Goal: Task Accomplishment & Management: Manage account settings

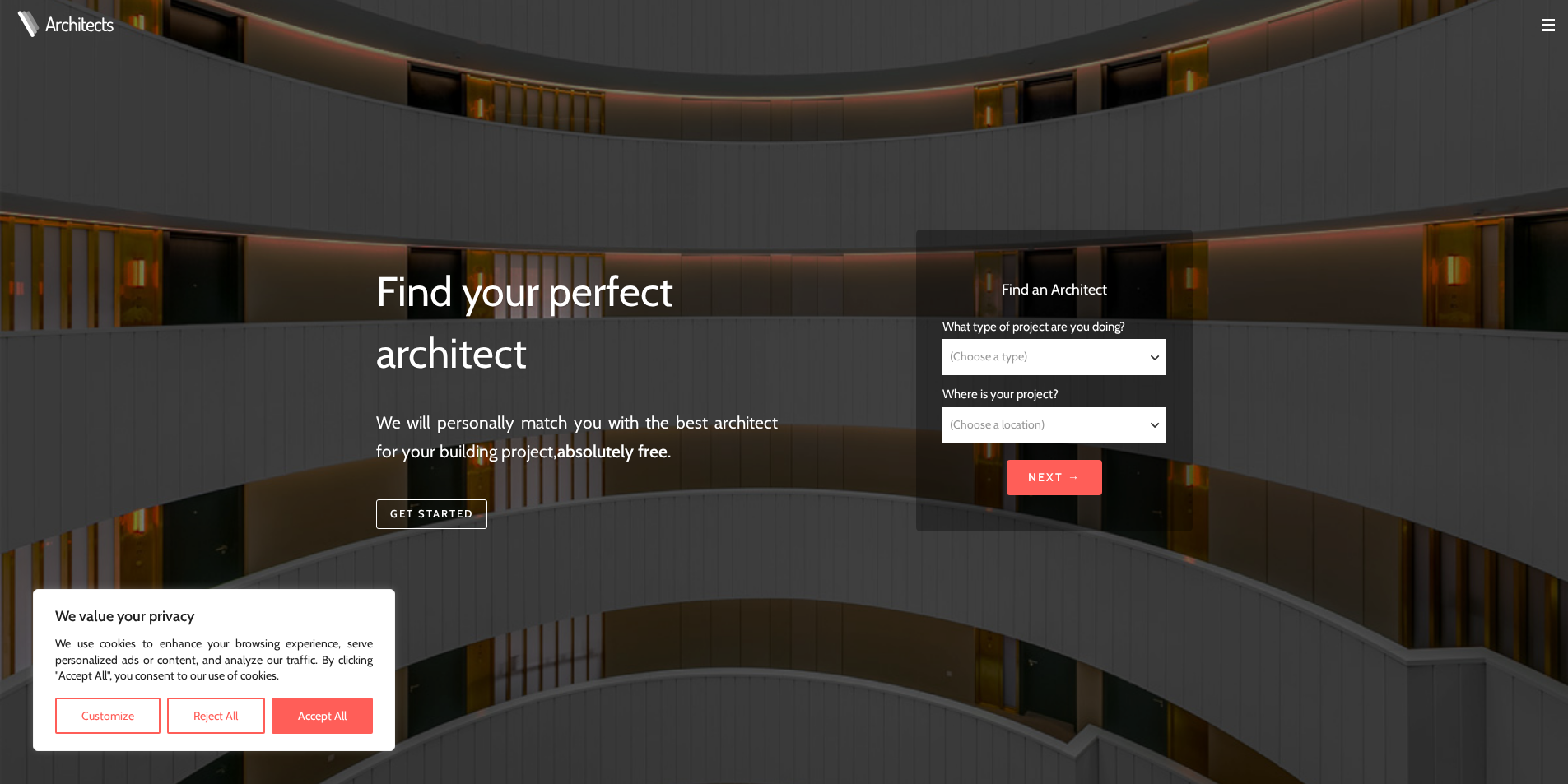
click at [1545, 23] on img at bounding box center [1548, 25] width 13 height 13
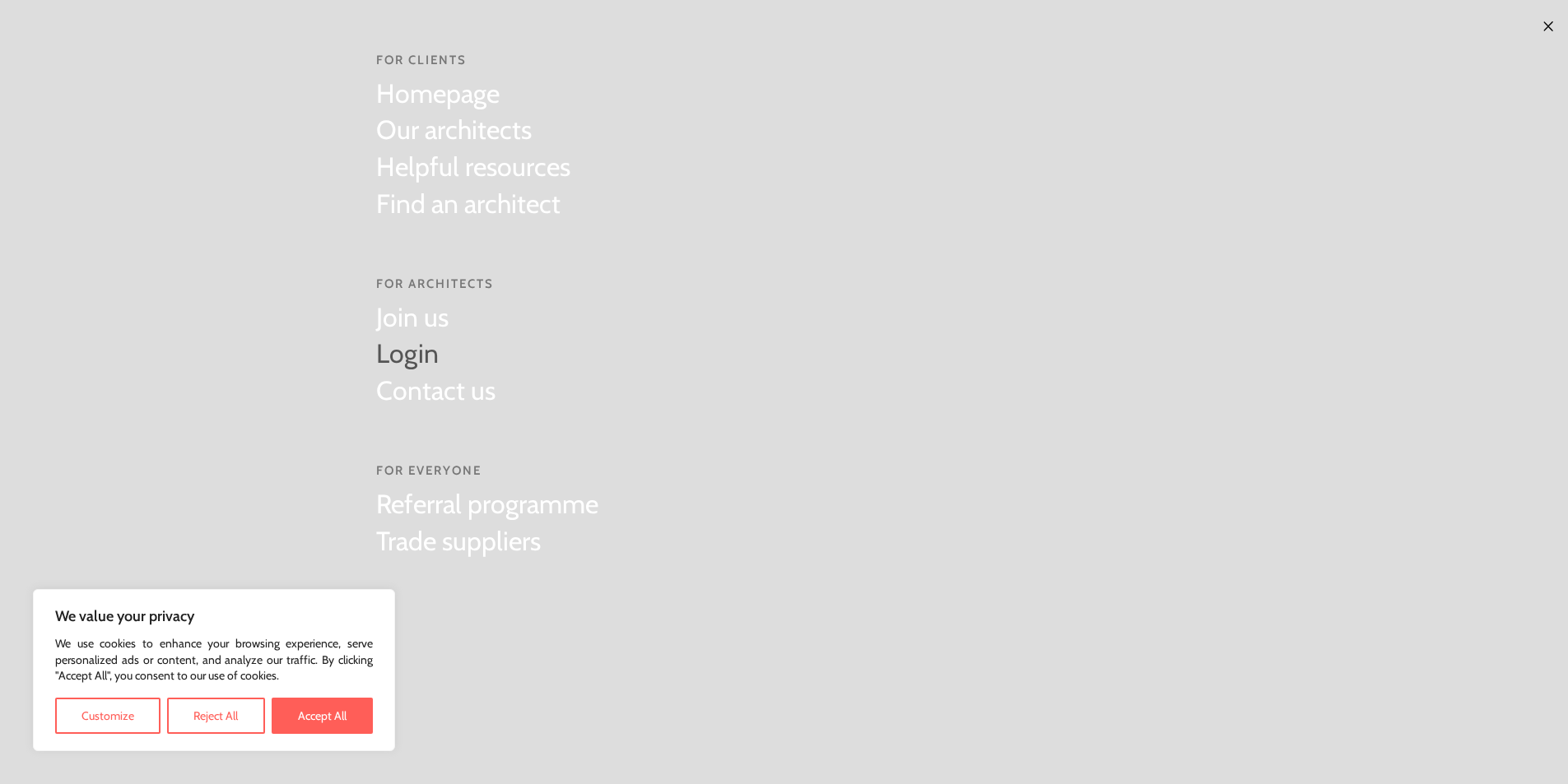
click at [416, 361] on link "Login" at bounding box center [436, 353] width 120 height 37
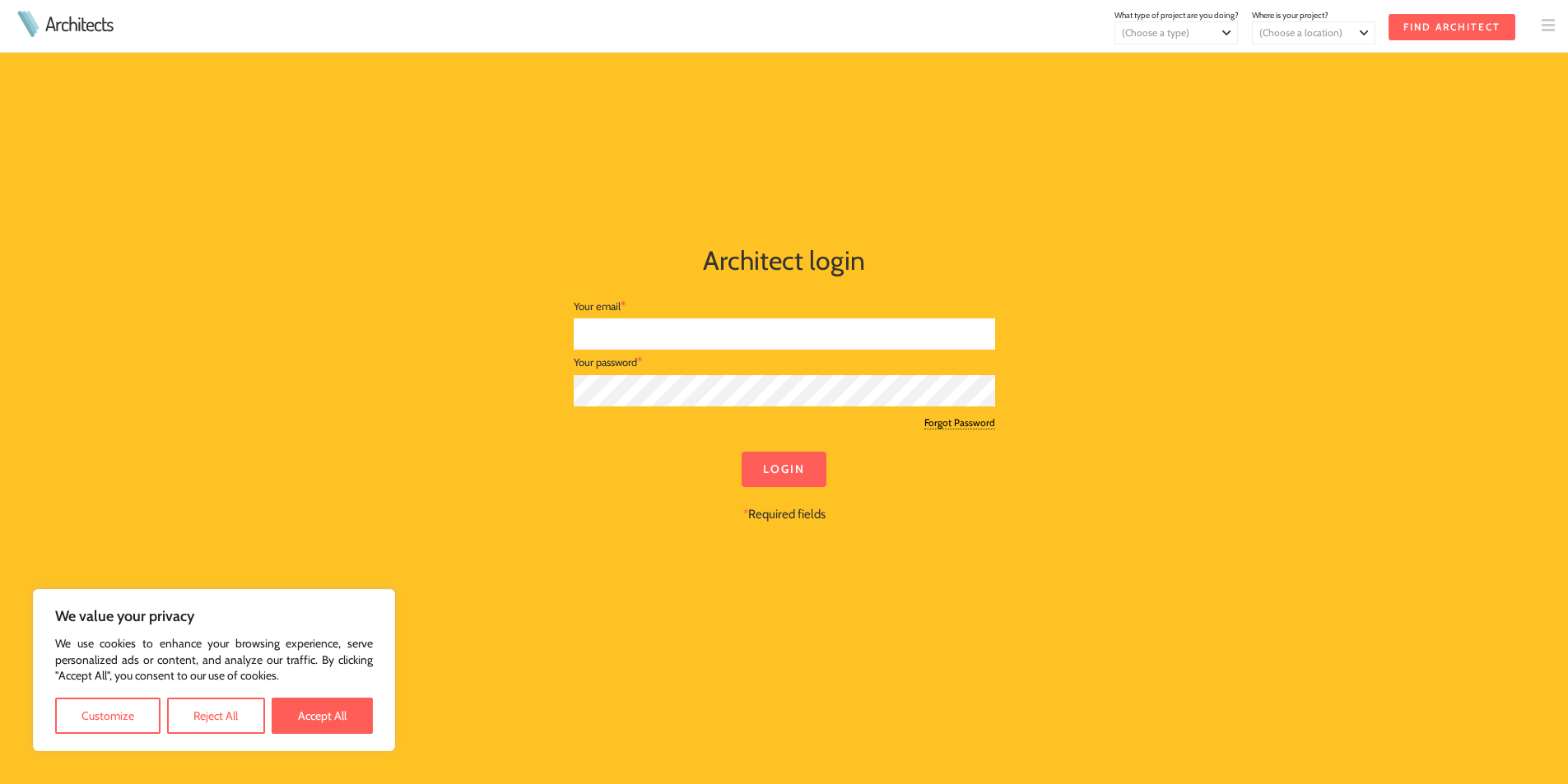
type input "james@morsharte.com"
click at [795, 476] on input "Login" at bounding box center [784, 469] width 85 height 35
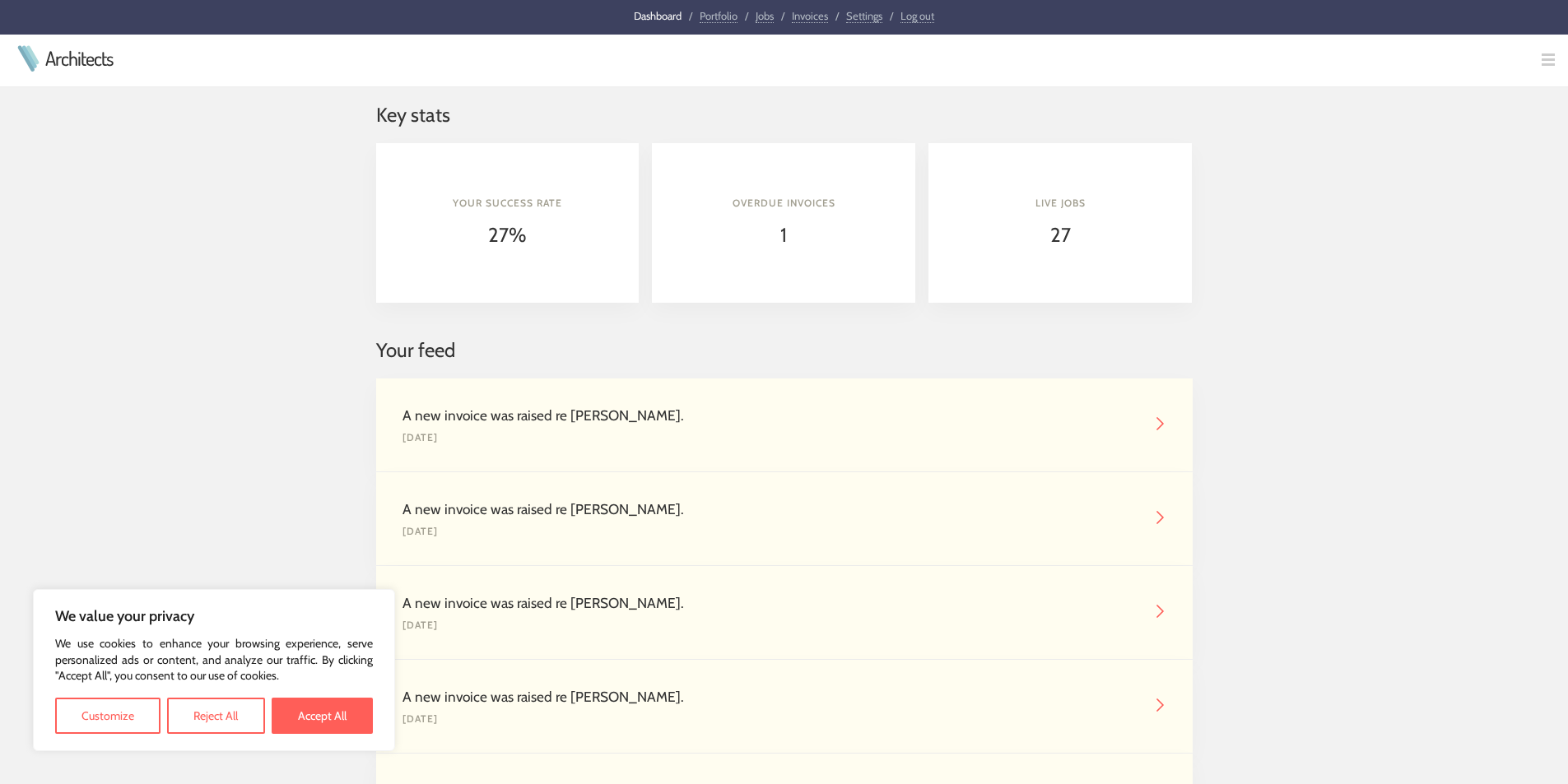
click at [765, 18] on link "Jobs" at bounding box center [765, 16] width 18 height 14
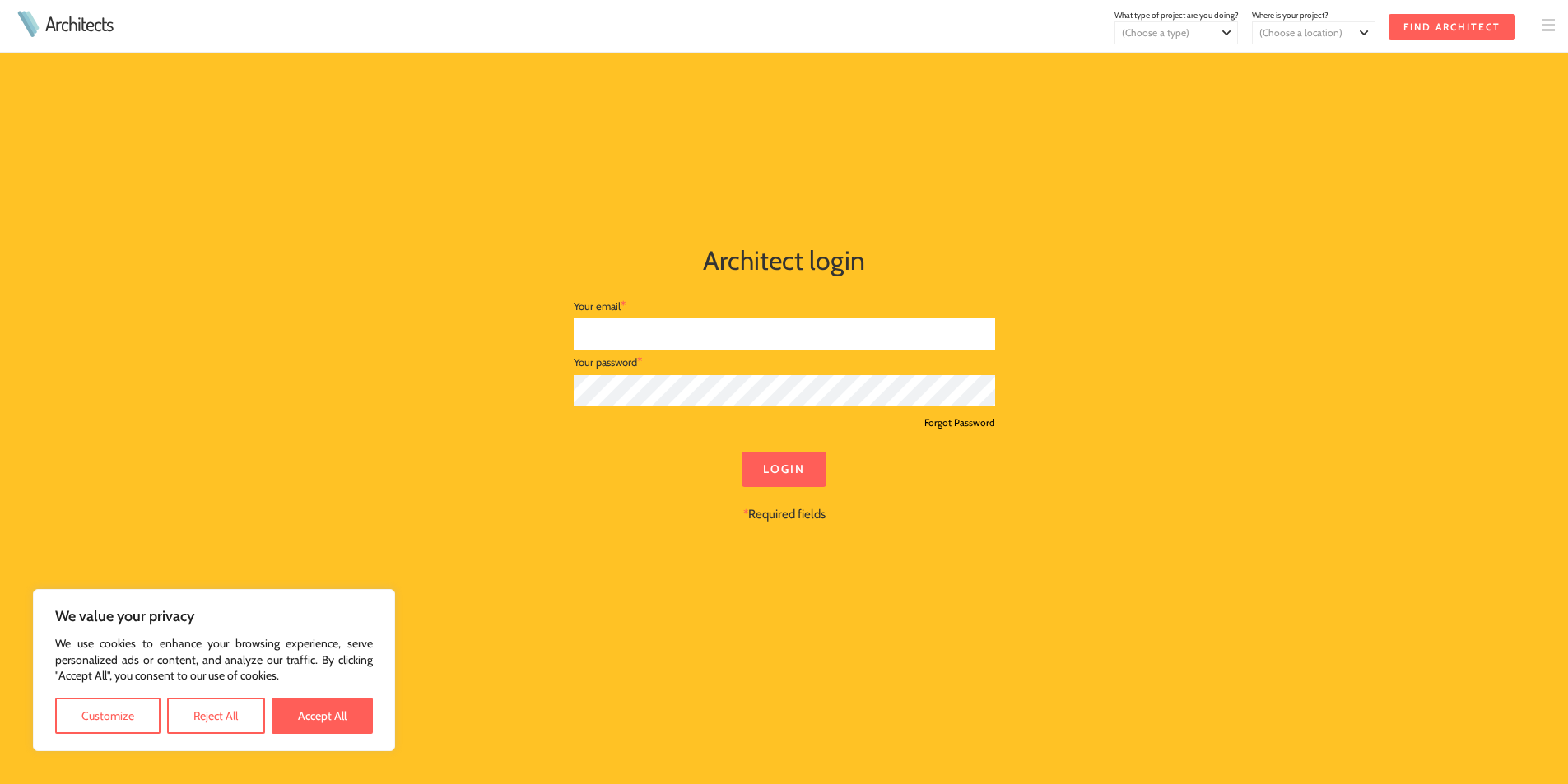
type input "james@morsharte.com"
click at [309, 710] on button "Accept All" at bounding box center [321, 715] width 101 height 36
checkbox input "true"
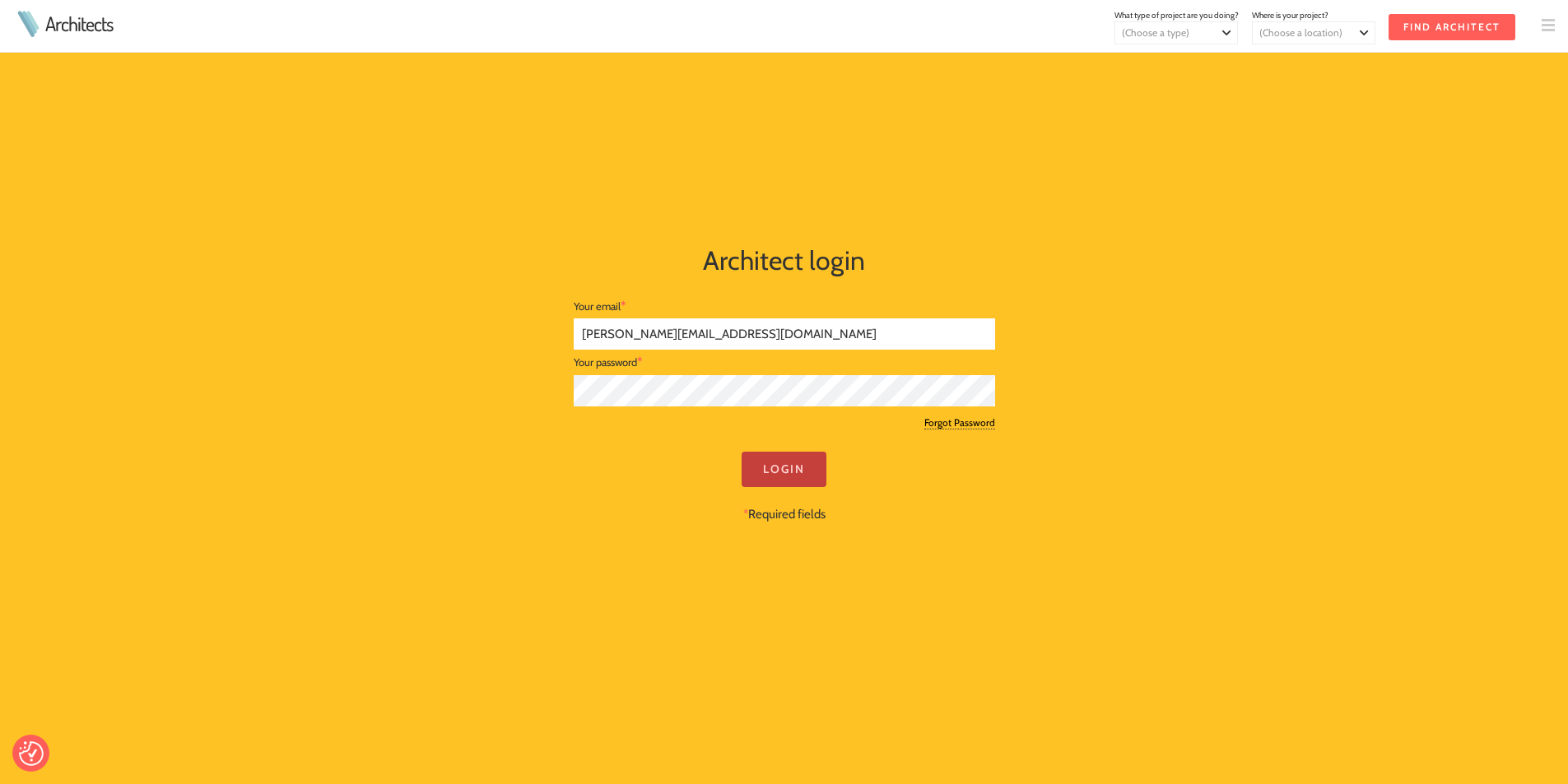
click at [783, 473] on input "Login" at bounding box center [784, 469] width 85 height 35
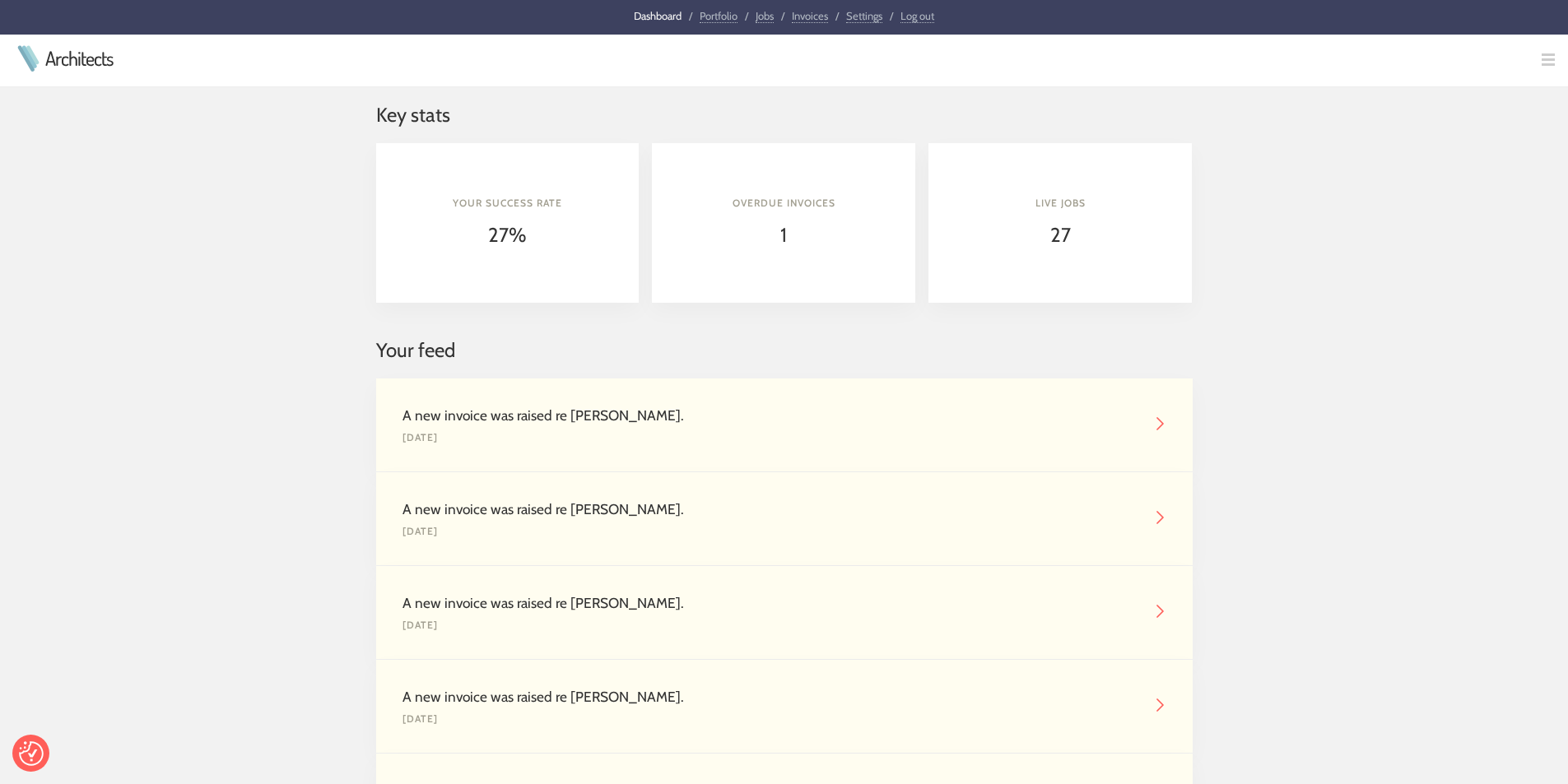
click at [761, 16] on link "Jobs" at bounding box center [765, 16] width 18 height 14
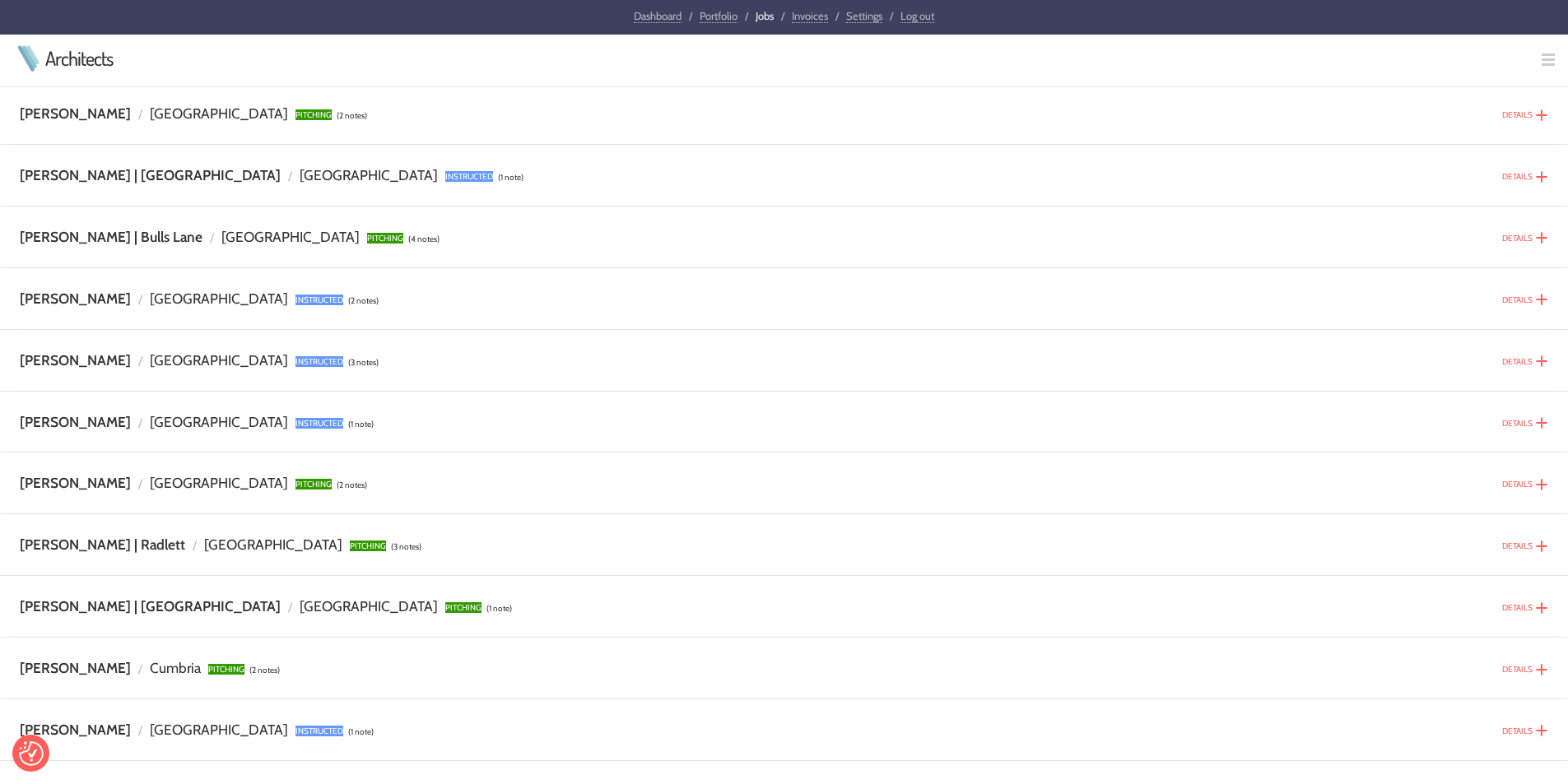
scroll to position [411, 0]
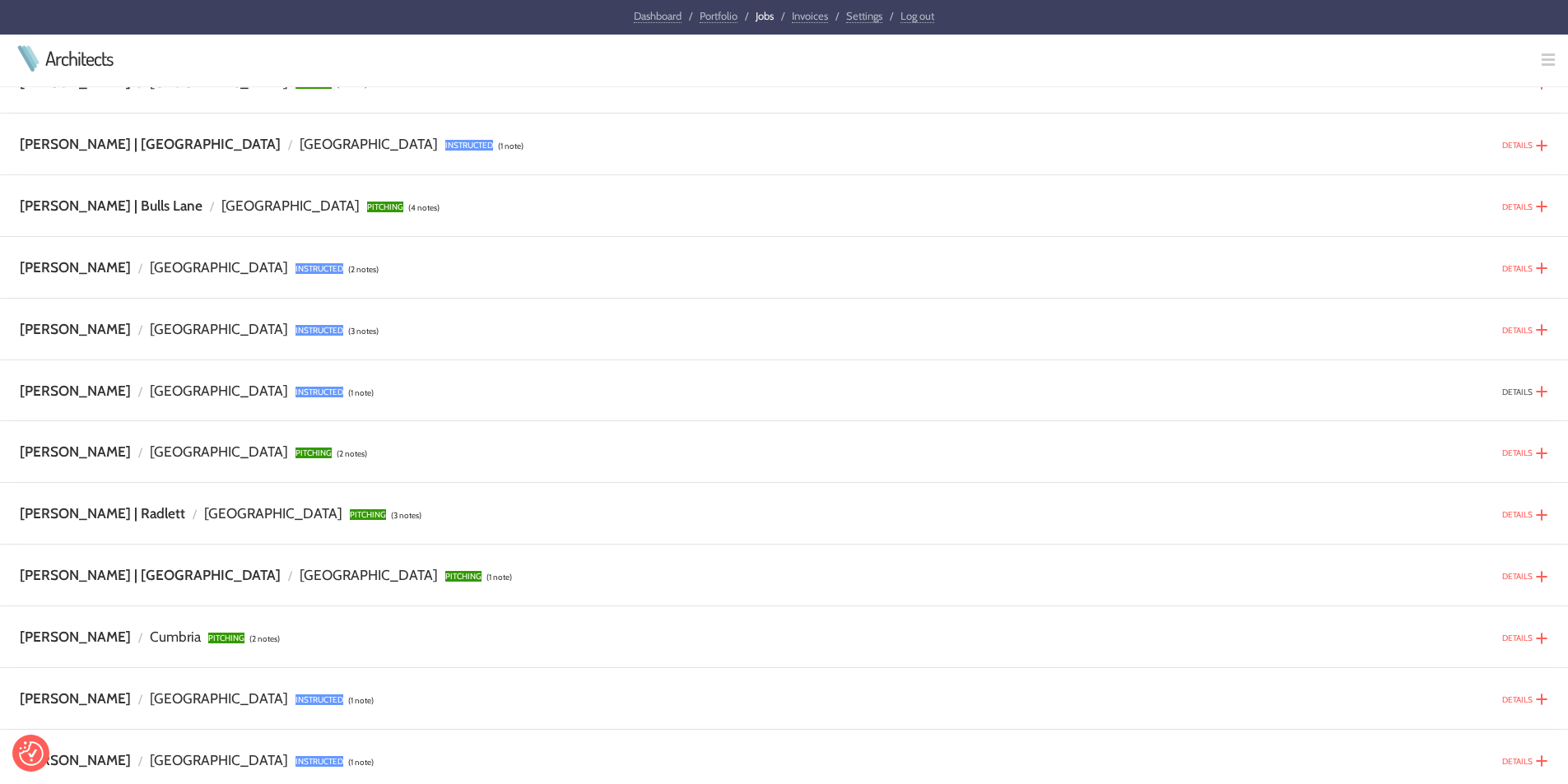
click at [1515, 392] on link "DETAILS" at bounding box center [1517, 392] width 31 height 11
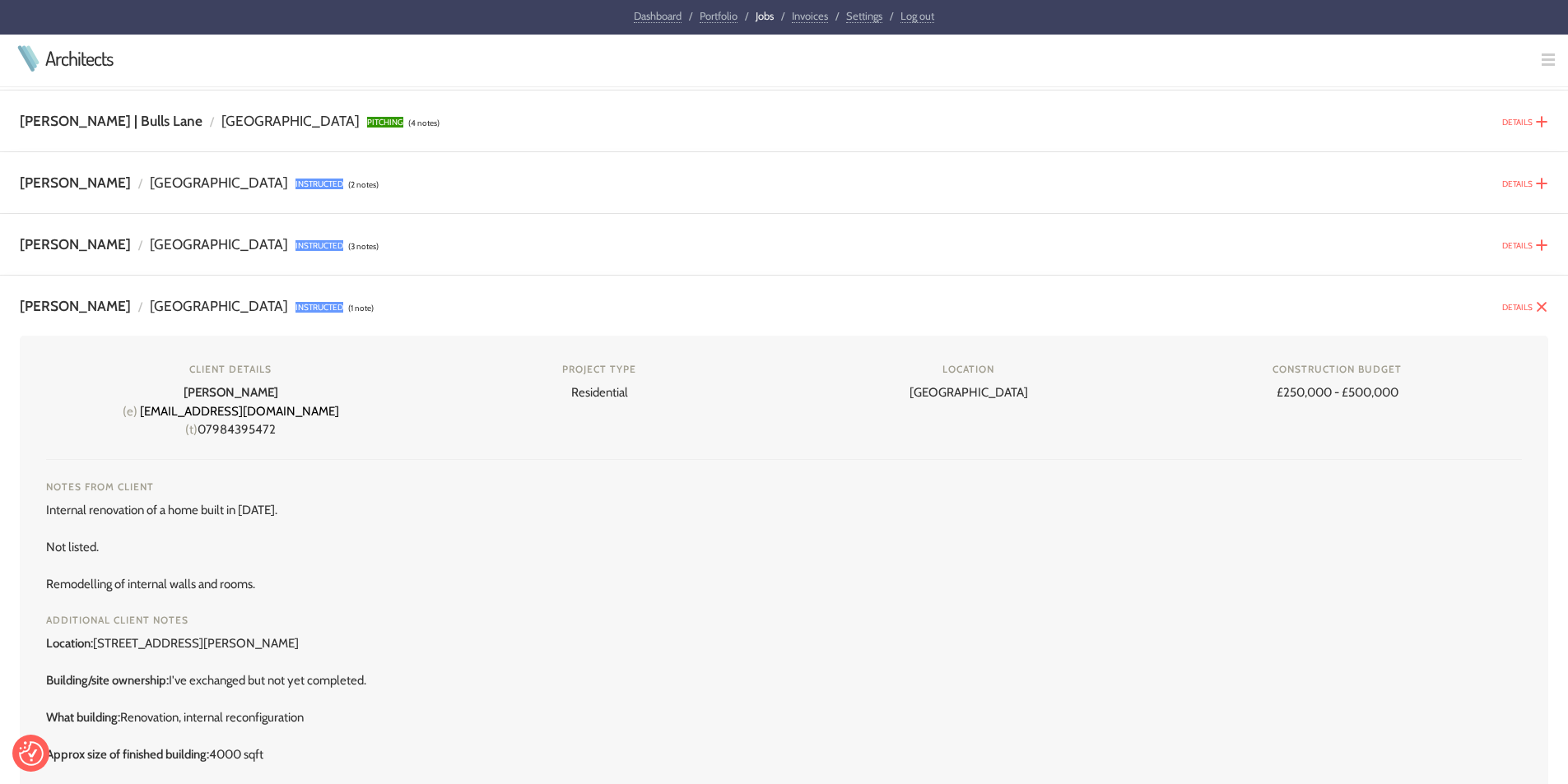
scroll to position [576, 0]
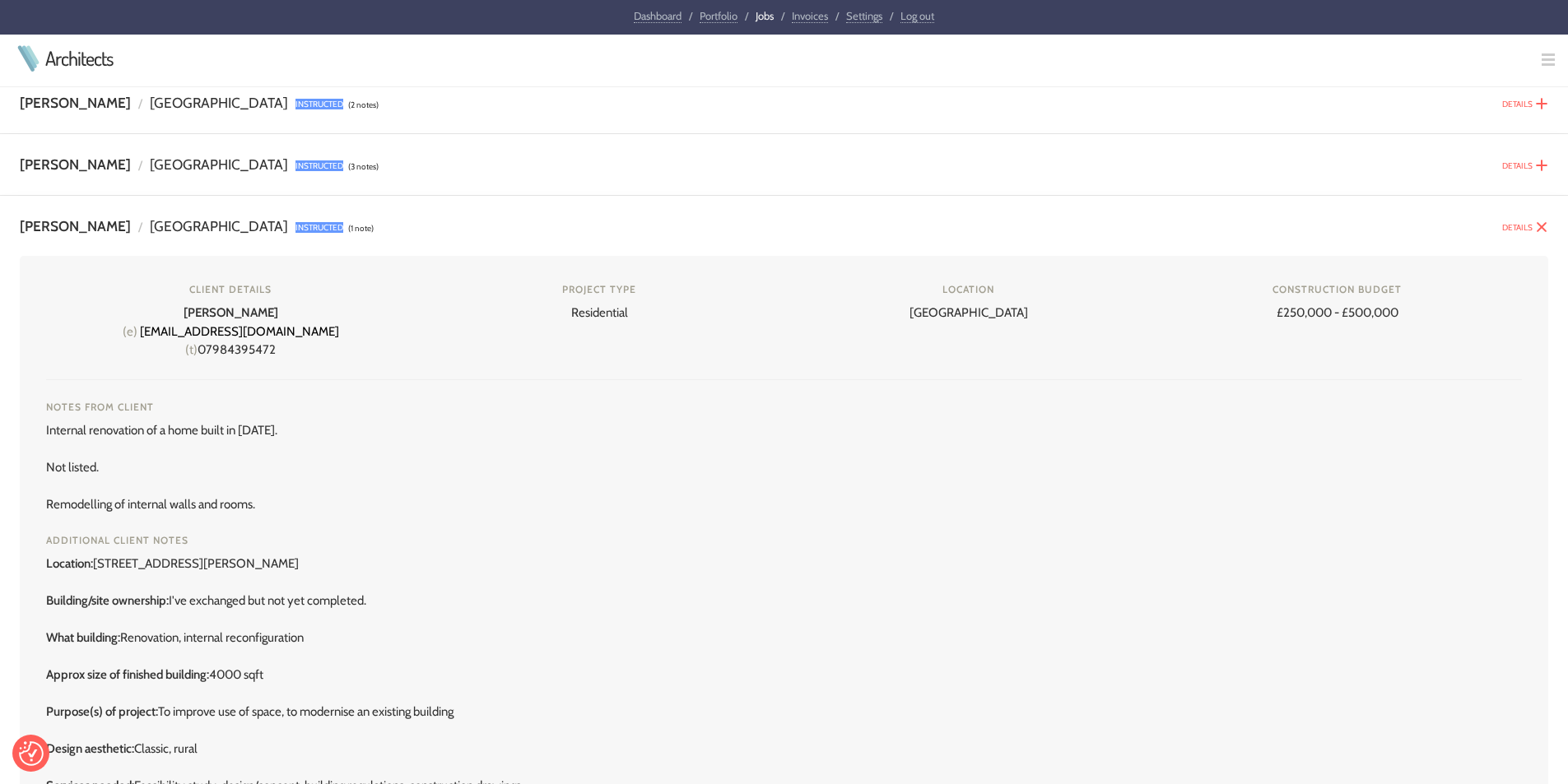
drag, startPoint x: 275, startPoint y: 349, endPoint x: 203, endPoint y: 349, distance: 72.0
click at [203, 349] on div "Client details [PERSON_NAME] (e) [EMAIL_ADDRESS][DOMAIN_NAME] (t) 07984395472" at bounding box center [230, 321] width 342 height 78
copy div "07984395472"
drag, startPoint x: 186, startPoint y: 309, endPoint x: 278, endPoint y: 309, distance: 92.0
click at [278, 309] on div "Client details [PERSON_NAME] (e) [EMAIL_ADDRESS][DOMAIN_NAME] (t) 07984395472" at bounding box center [230, 321] width 342 height 78
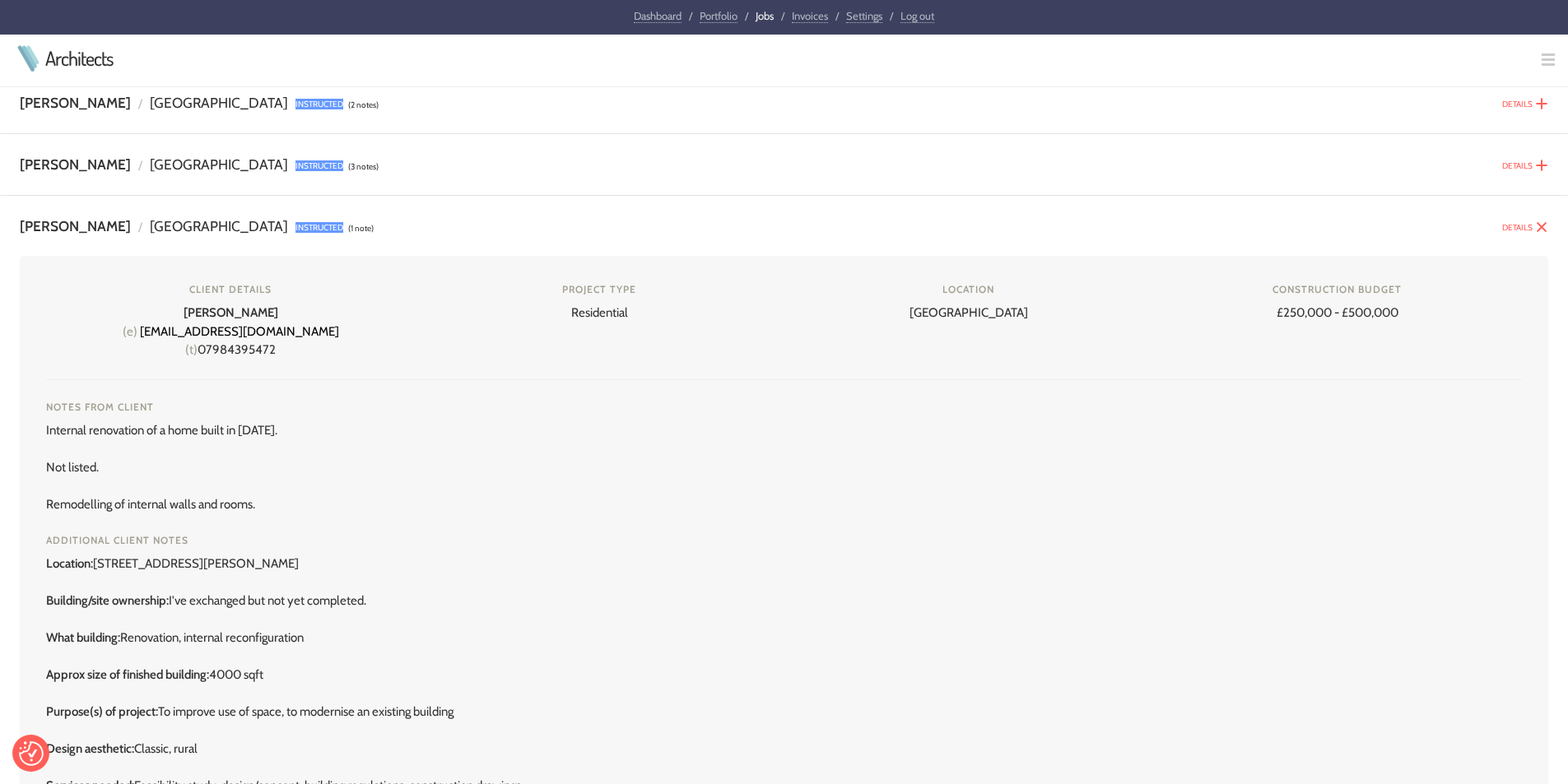
copy strong "[PERSON_NAME]"
drag, startPoint x: 1237, startPoint y: 529, endPoint x: 1284, endPoint y: 428, distance: 111.4
click at [1238, 529] on div at bounding box center [784, 524] width 1476 height 20
